Goal: Task Accomplishment & Management: Manage account settings

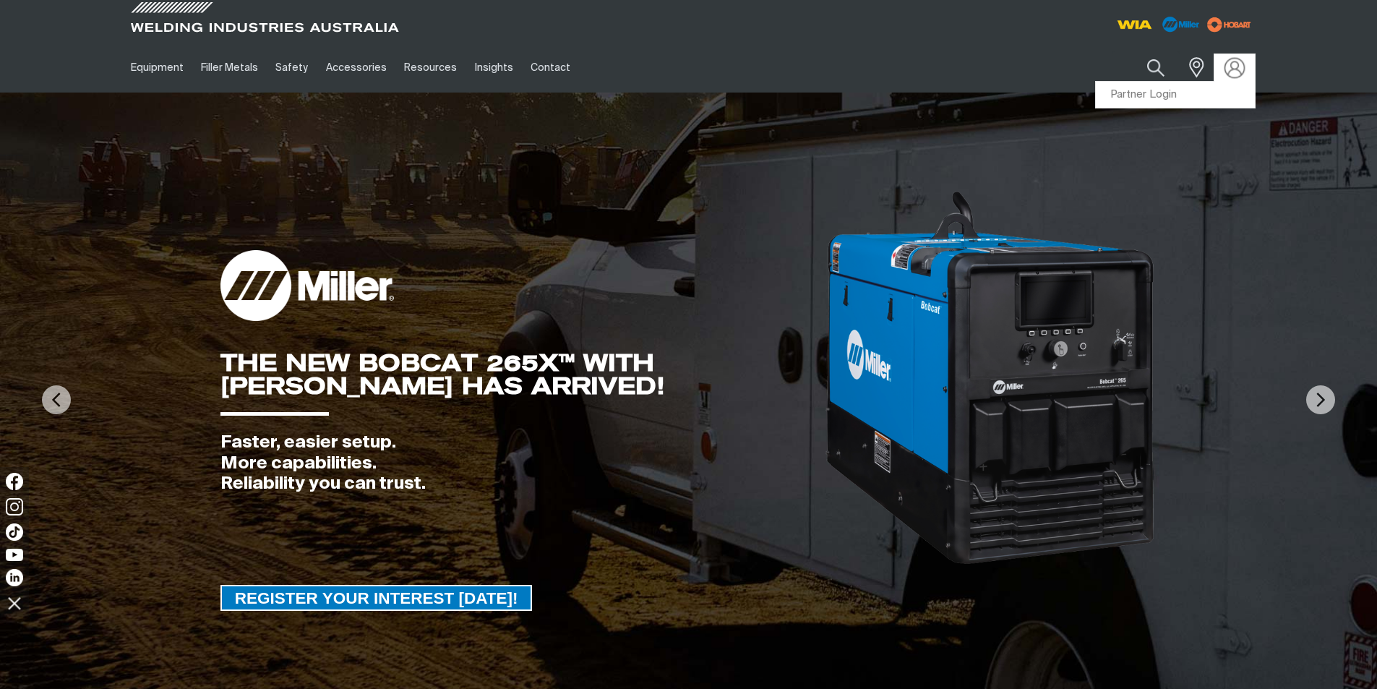
click at [1231, 64] on img at bounding box center [1233, 67] width 21 height 21
click at [1173, 92] on link "Partner Login" at bounding box center [1174, 95] width 159 height 27
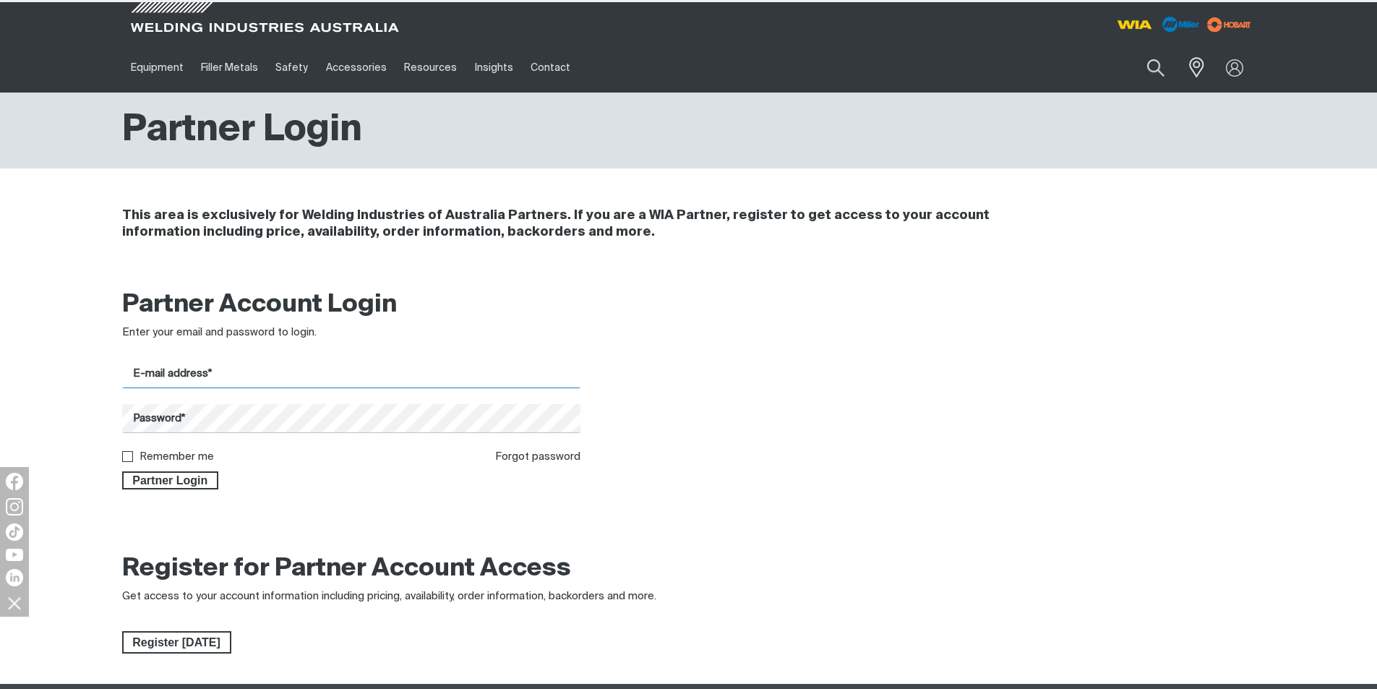
type input "[EMAIL_ADDRESS][DOMAIN_NAME]"
